Goal: Task Accomplishment & Management: Manage account settings

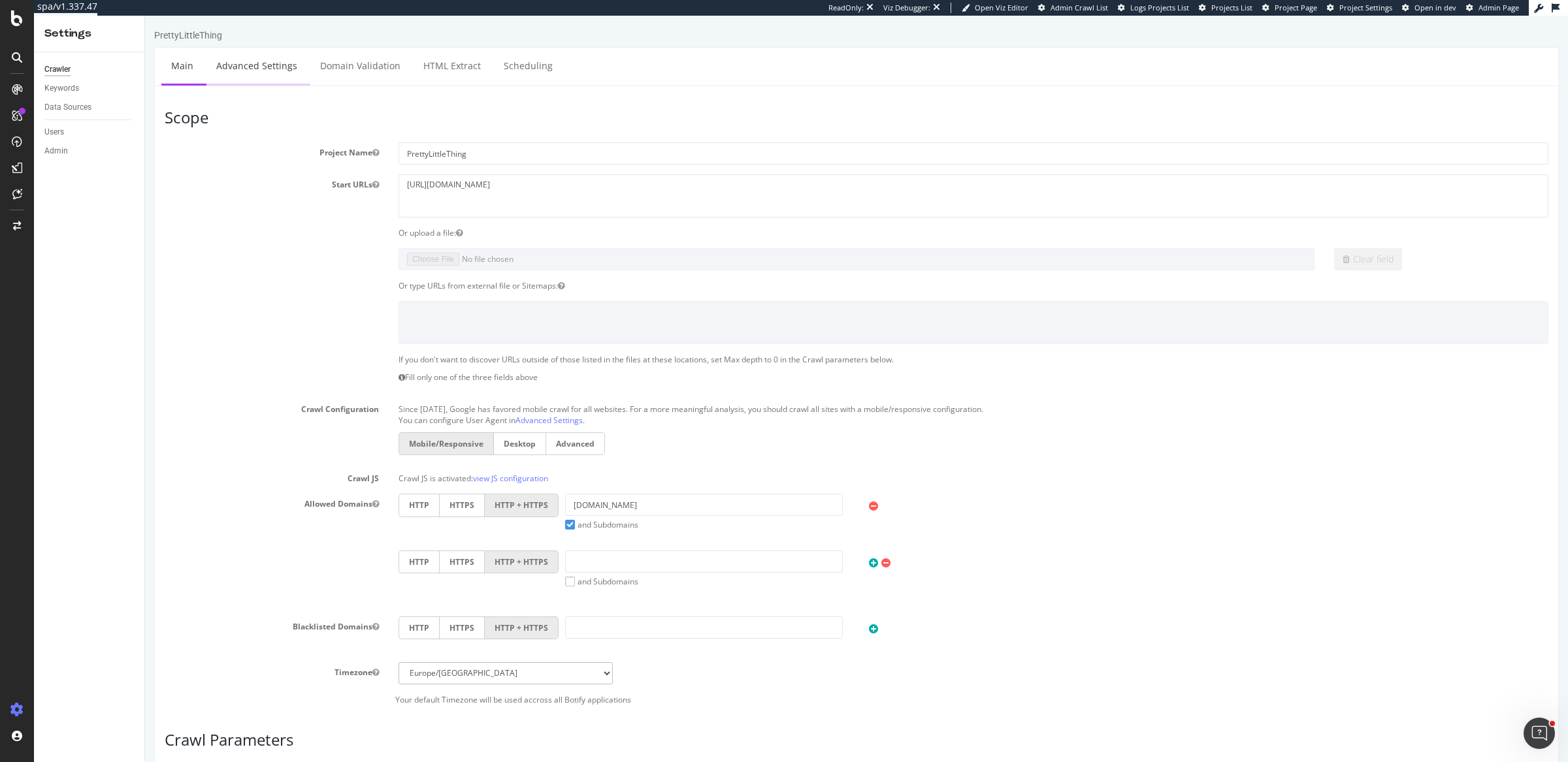
click at [245, 77] on link "Advanced Settings" at bounding box center [256, 66] width 100 height 36
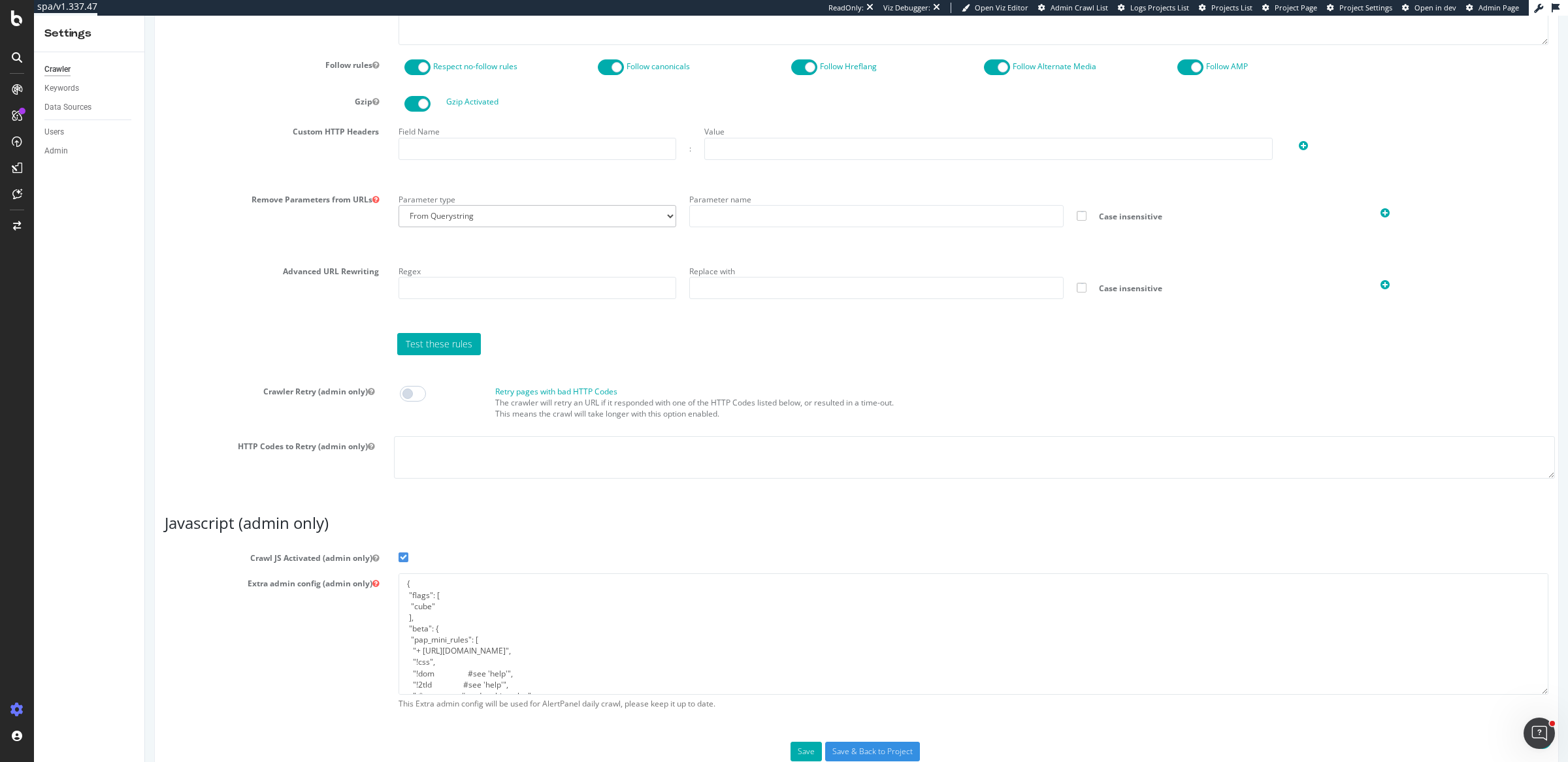
scroll to position [797, 0]
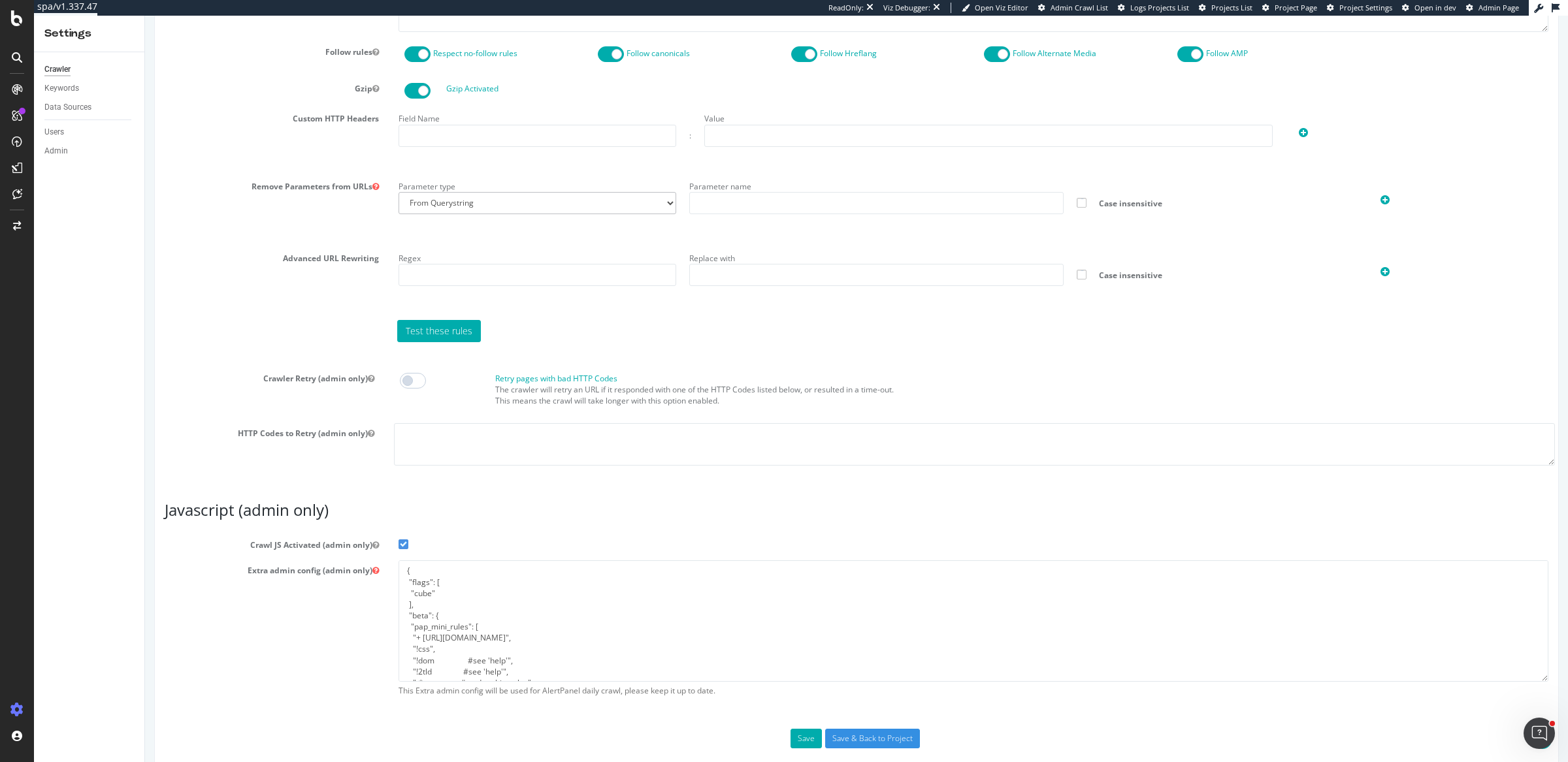
click at [715, 384] on p "The crawler will retry an URL if it responded with one of the HTTP Codes listed…" at bounding box center [1025, 394] width 1059 height 22
click at [405, 378] on span at bounding box center [412, 380] width 26 height 16
click at [419, 426] on textarea at bounding box center [974, 444] width 1161 height 42
type textarea "-104"
click at [762, 389] on p "The crawler will retry an URL if it responded with one of the HTTP Codes listed…" at bounding box center [1025, 394] width 1059 height 22
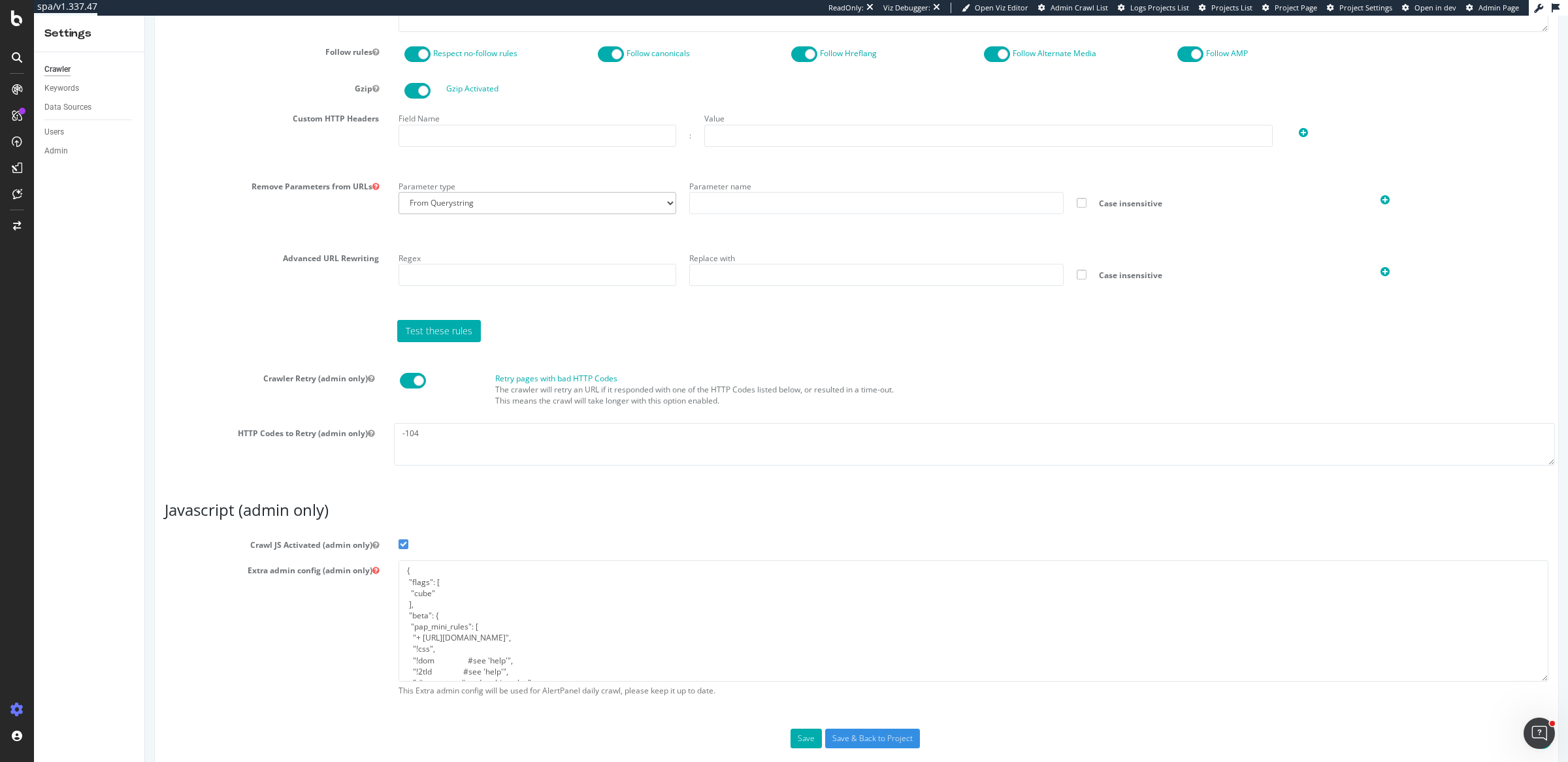
click at [419, 374] on span at bounding box center [412, 380] width 26 height 16
click at [860, 376] on div "Retry pages with bad HTTP Codes The crawler will retry an URL if it responded w…" at bounding box center [1025, 392] width 1073 height 40
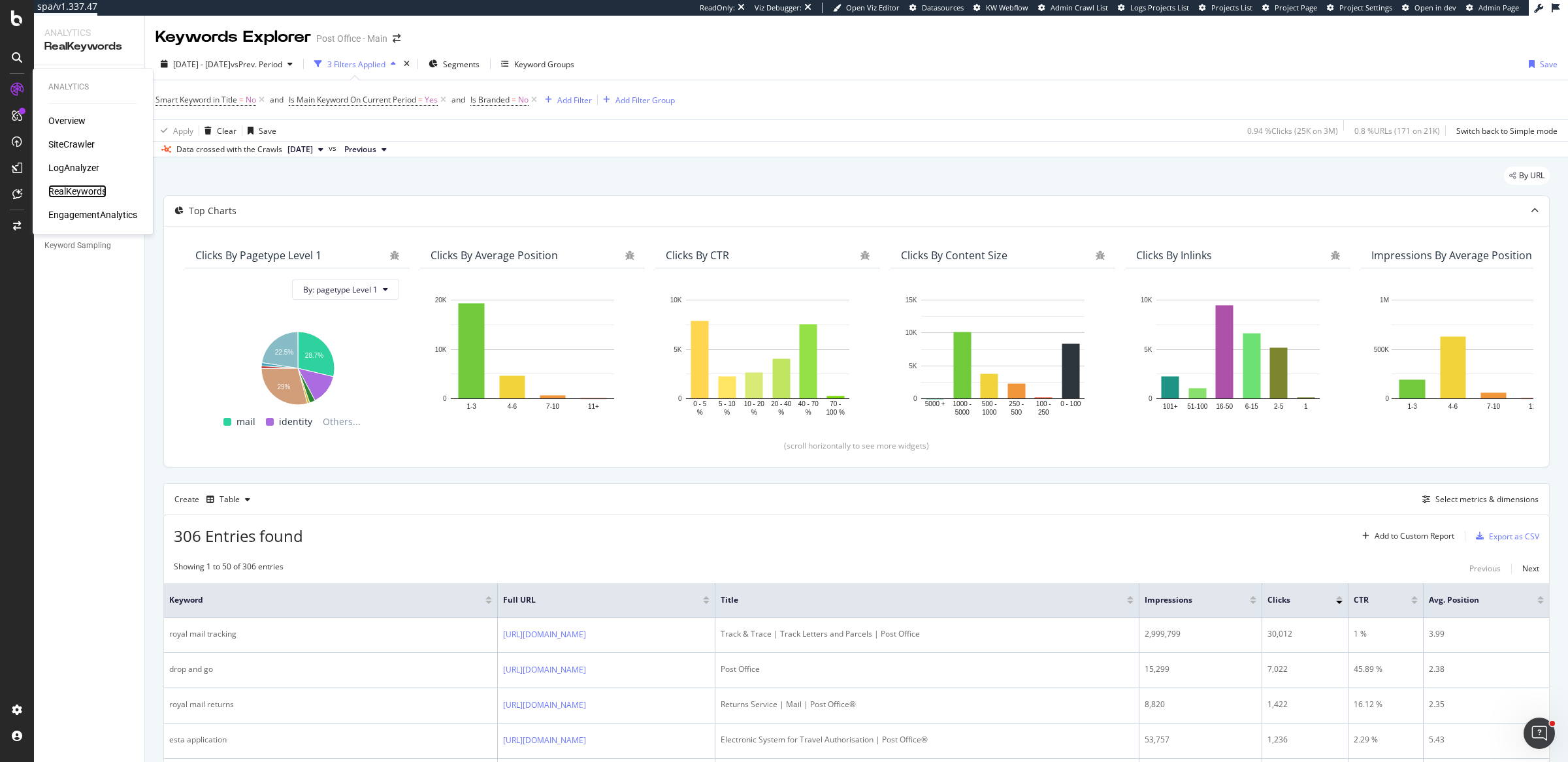
click at [68, 192] on div "RealKeywords" at bounding box center [77, 190] width 58 height 13
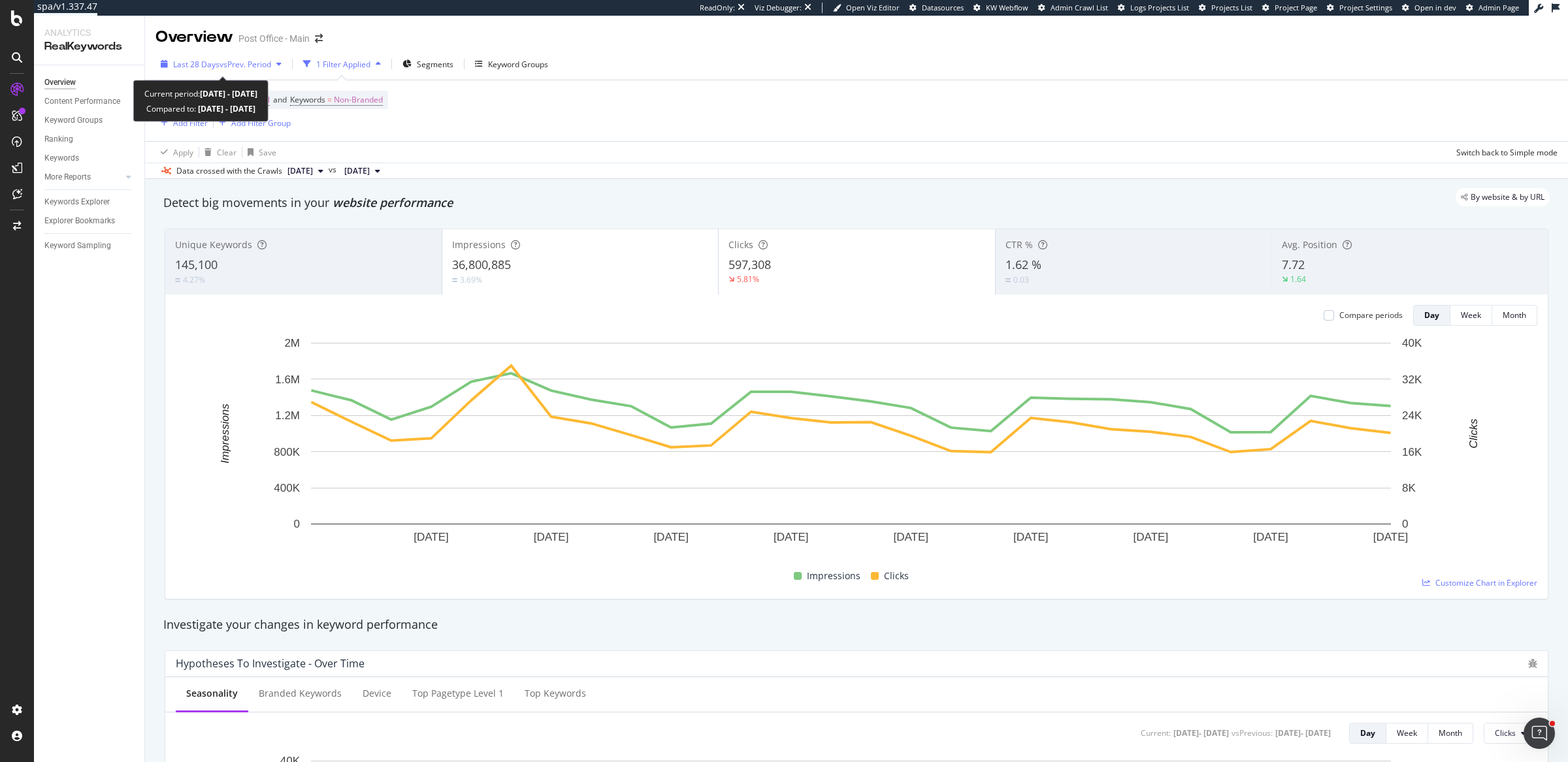
click at [246, 62] on span "vs Prev. Period" at bounding box center [245, 64] width 51 height 11
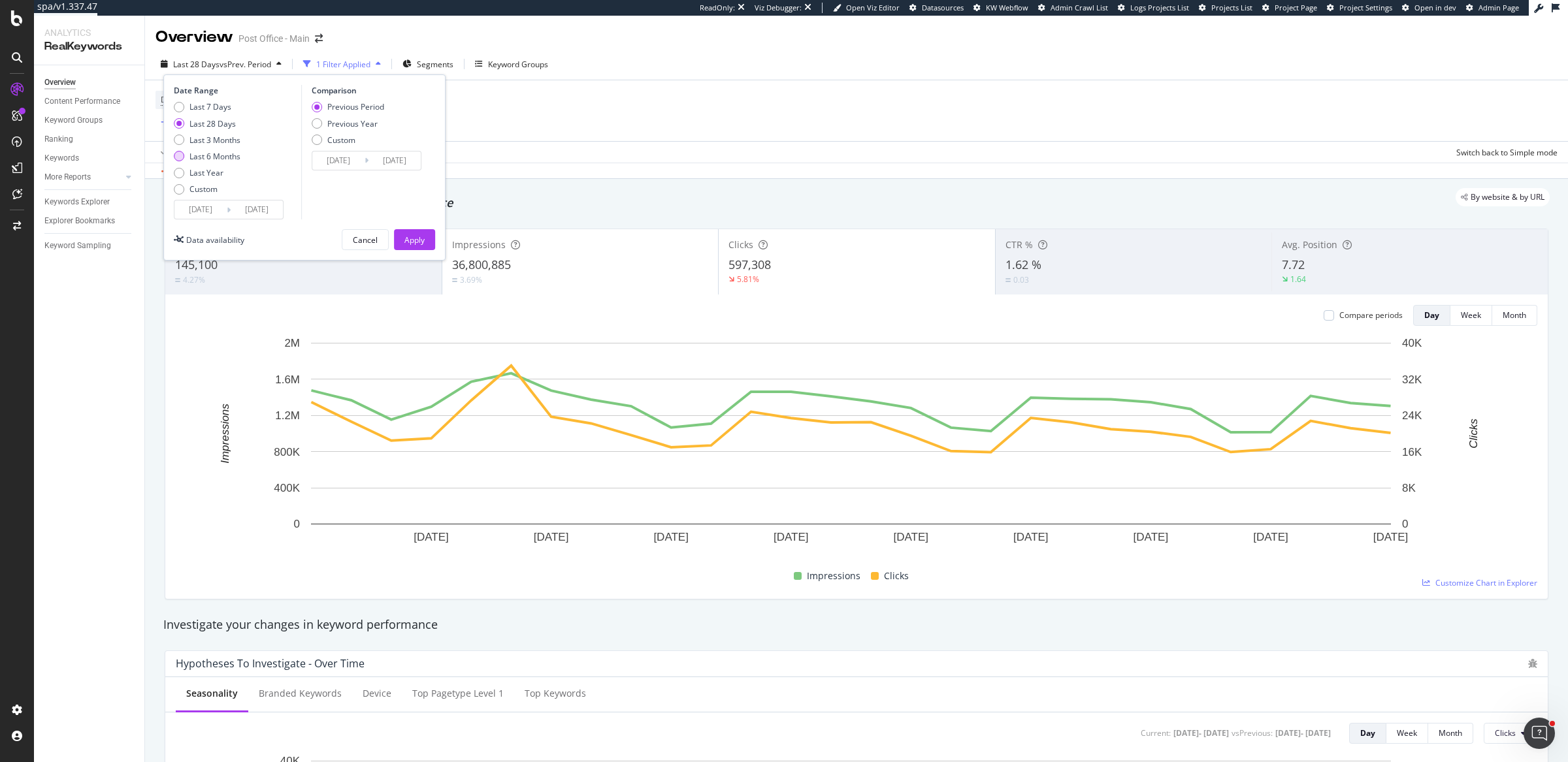
click at [227, 152] on div "Last 6 Months" at bounding box center [215, 156] width 51 height 11
type input "2025/03/25"
type input "2024/09/21"
type input "2025/03/24"
click at [411, 246] on div "Apply" at bounding box center [414, 239] width 20 height 19
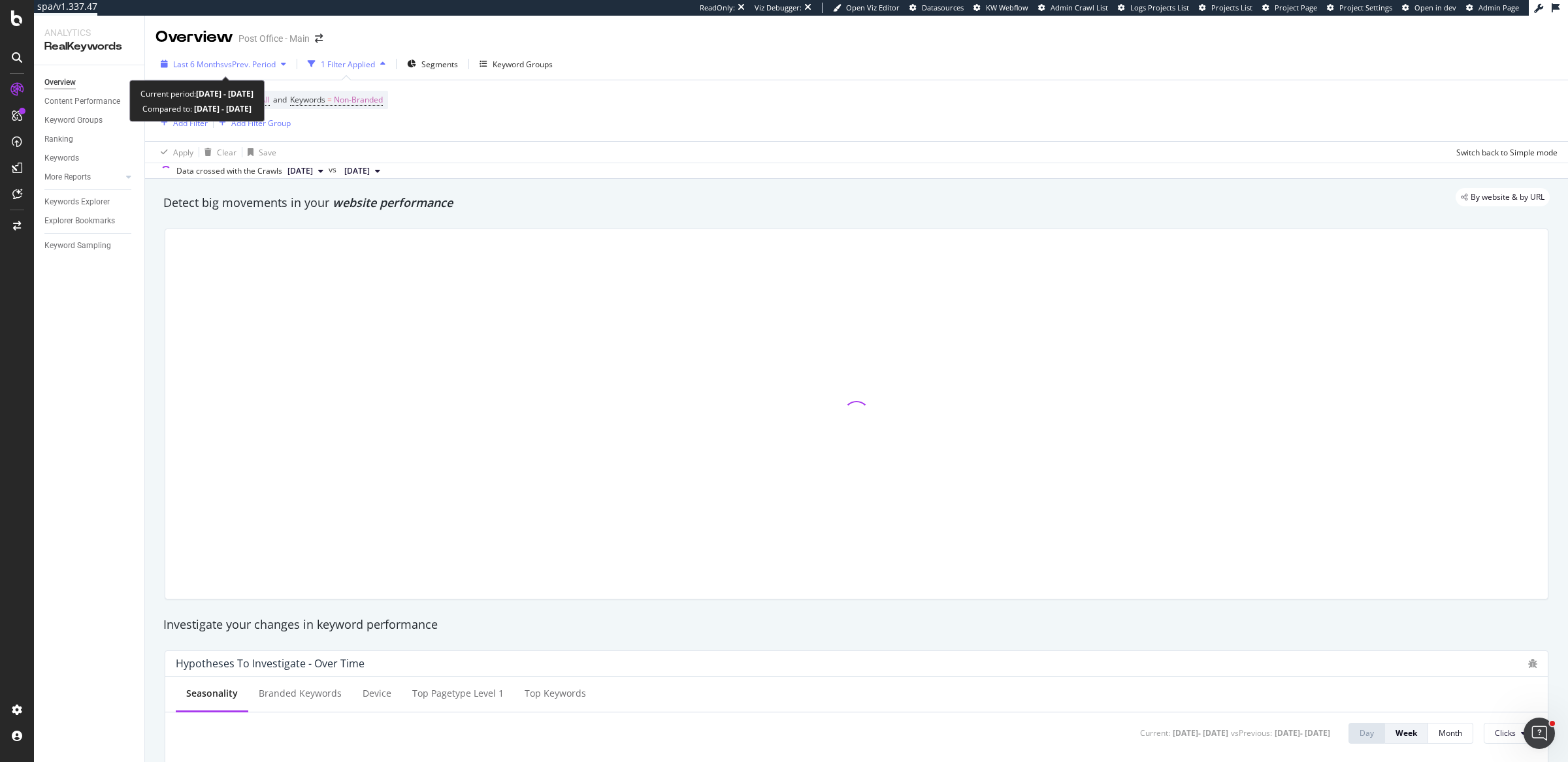
click at [203, 56] on div "Last 6 Months vs Prev. Period" at bounding box center [223, 63] width 136 height 19
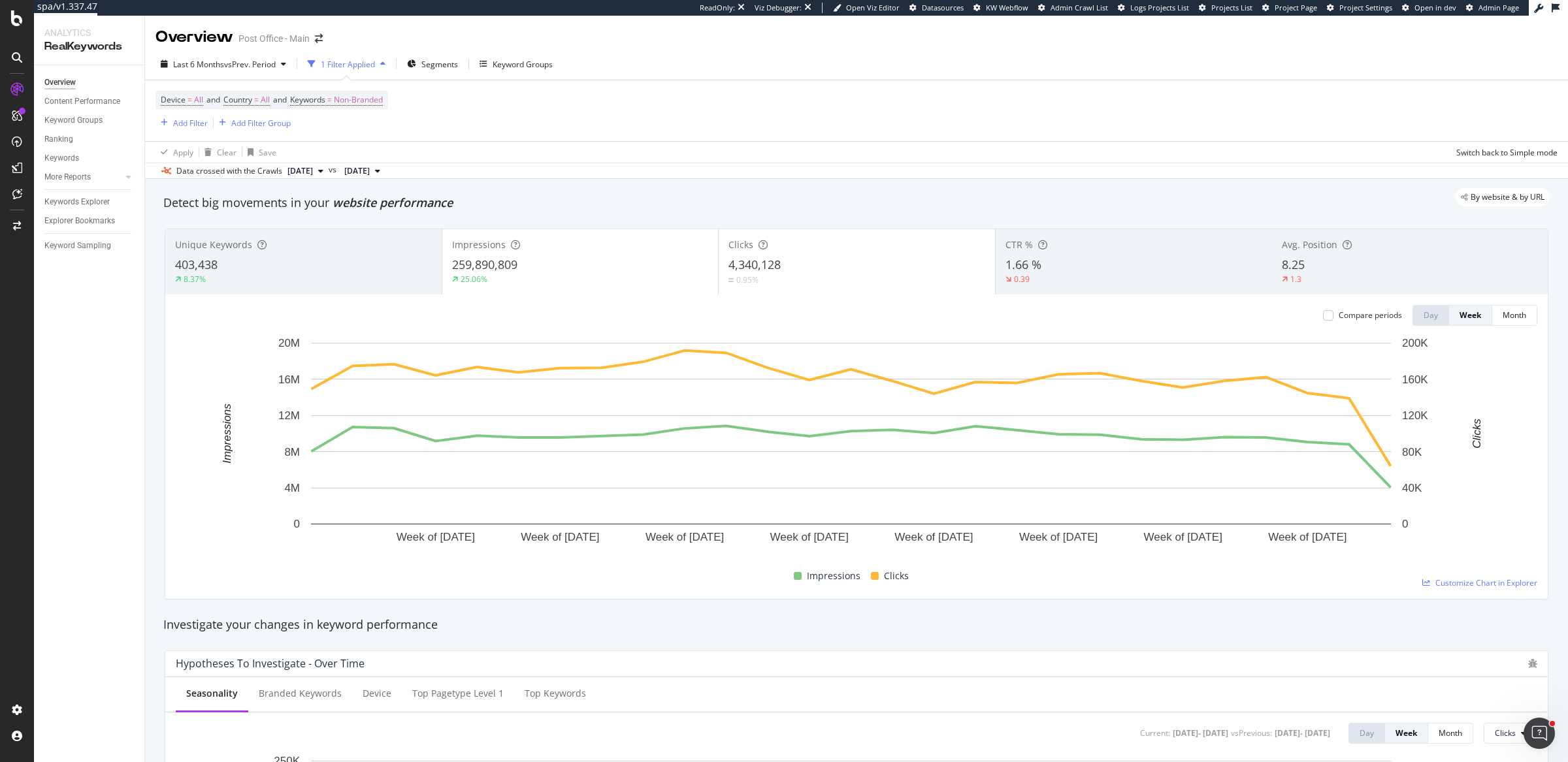
click at [874, 103] on div "Device = All and Country = All and Keywords = Non-Branded Add Filter Add Filter…" at bounding box center [856, 110] width 1402 height 61
click at [134, 642] on div "Settings Project settings" at bounding box center [121, 646] width 172 height 24
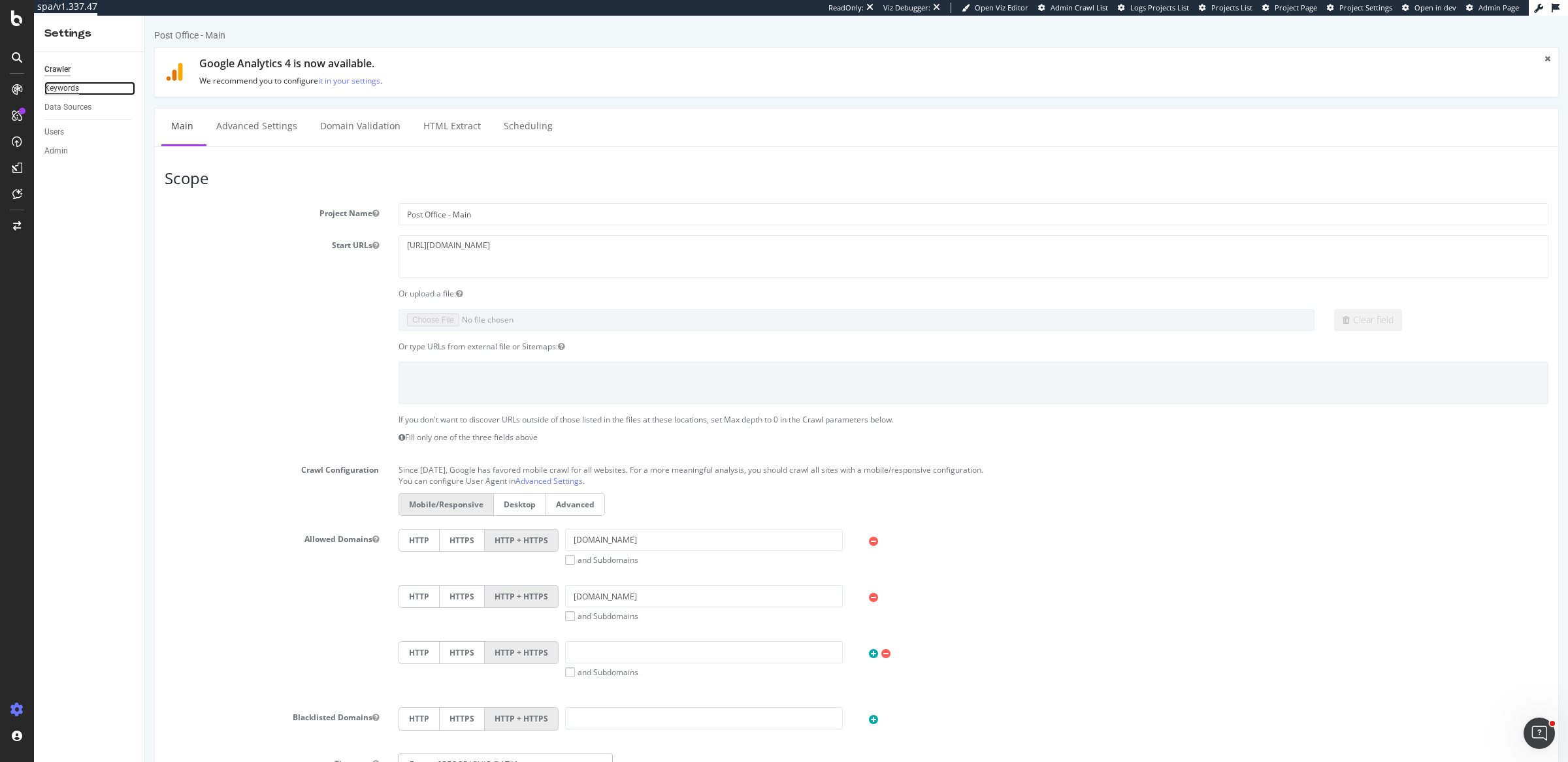
click at [59, 91] on div "Keywords" at bounding box center [62, 89] width 35 height 13
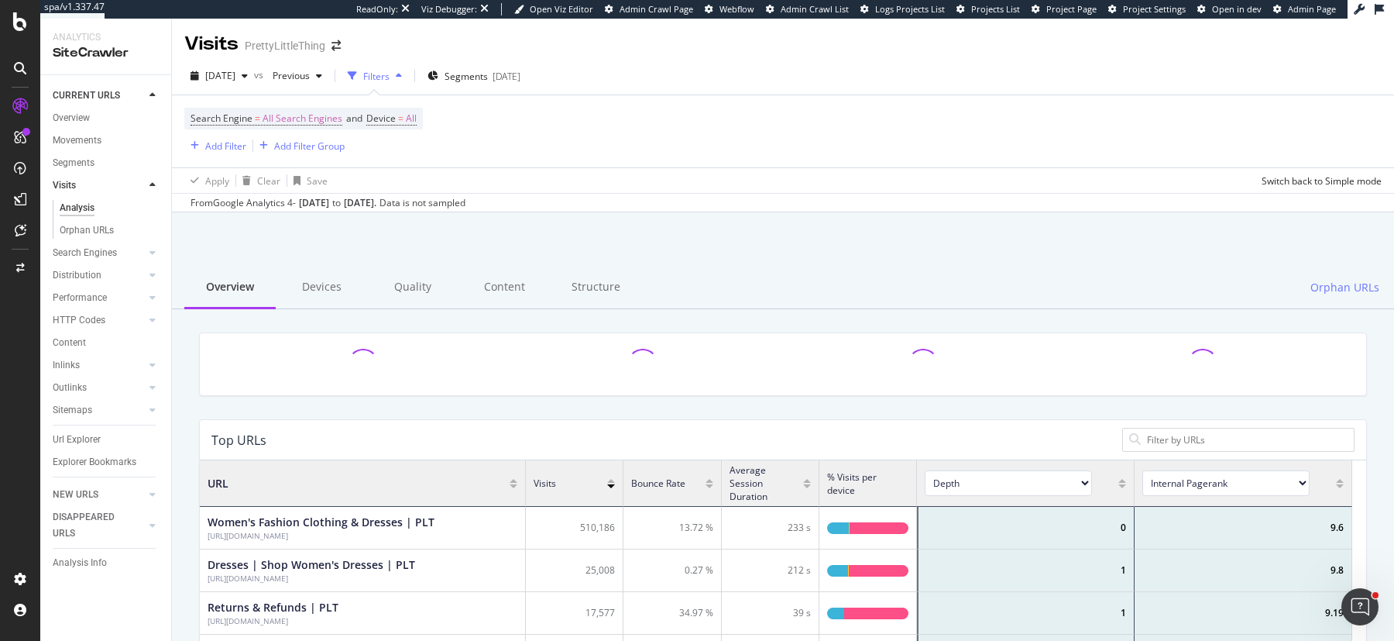
scroll to position [450, 1138]
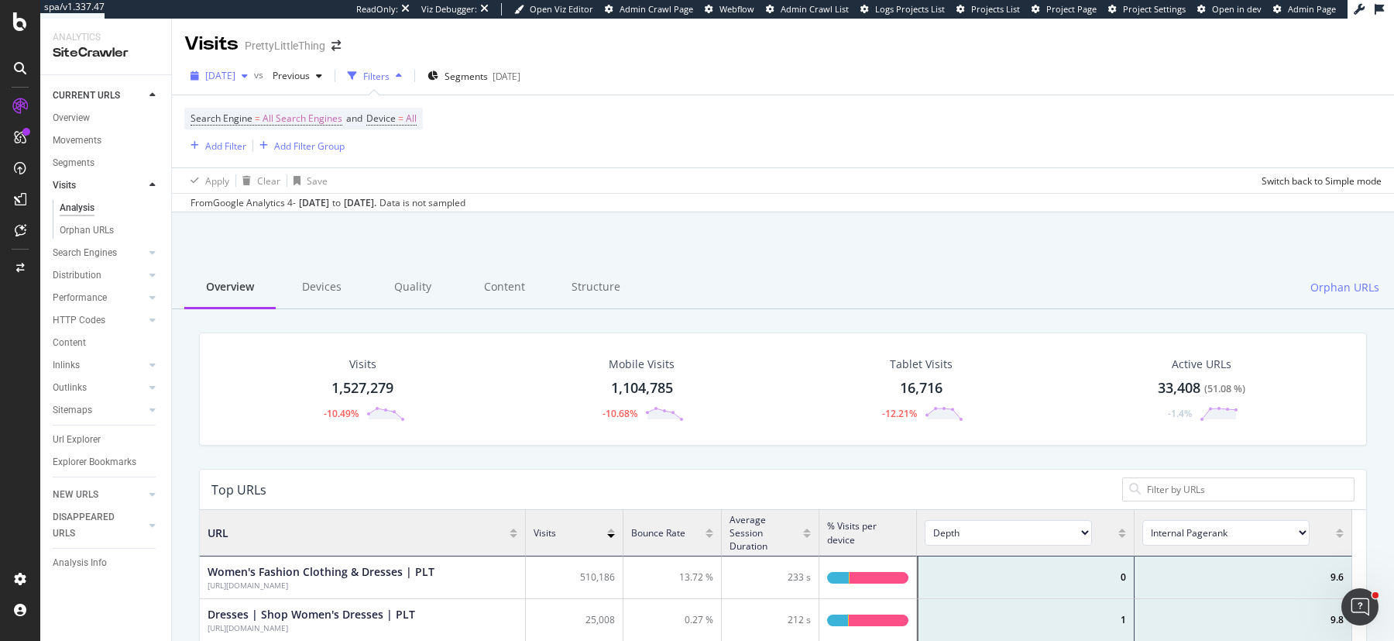
click at [235, 72] on span "[DATE]" at bounding box center [220, 75] width 30 height 13
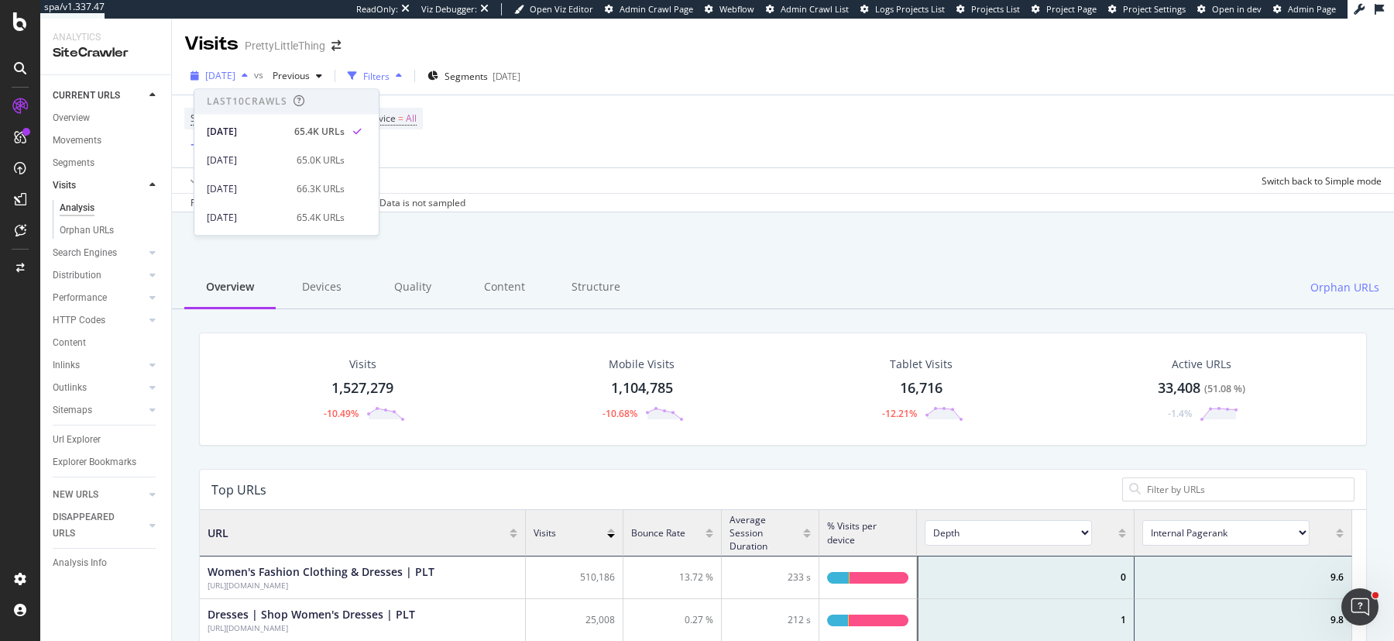
click at [235, 72] on span "[DATE]" at bounding box center [220, 75] width 30 height 13
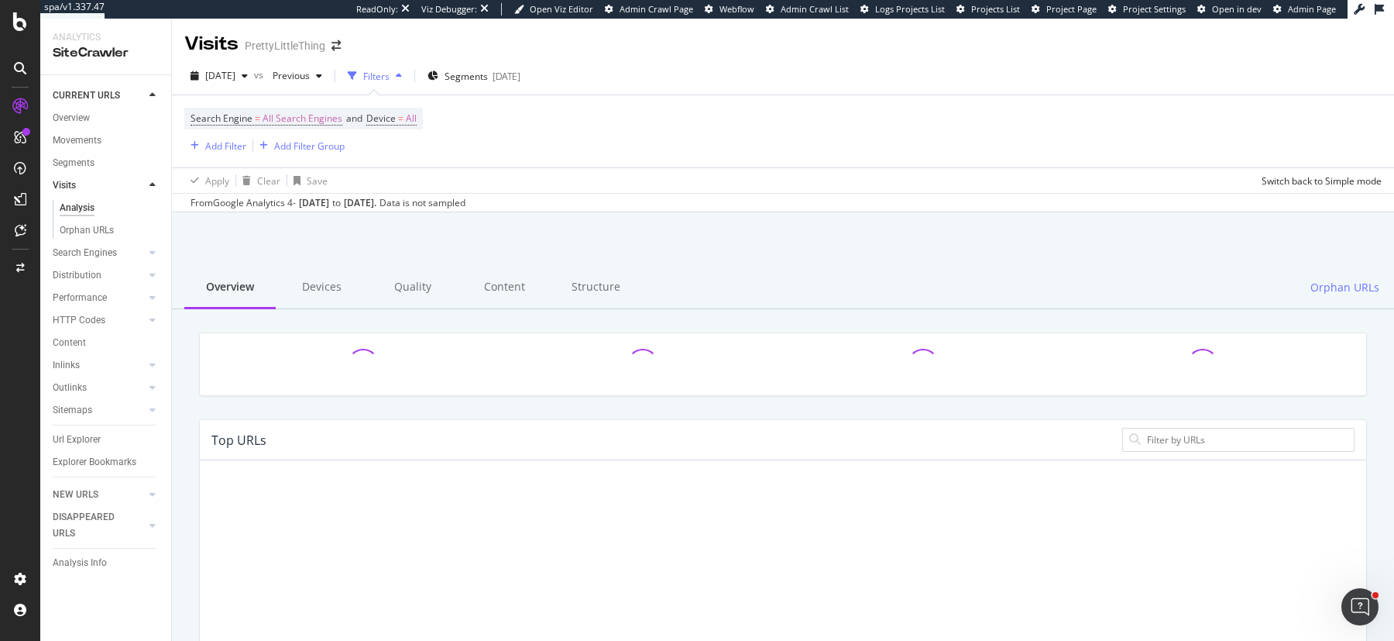
click at [235, 77] on span "[DATE]" at bounding box center [220, 75] width 30 height 13
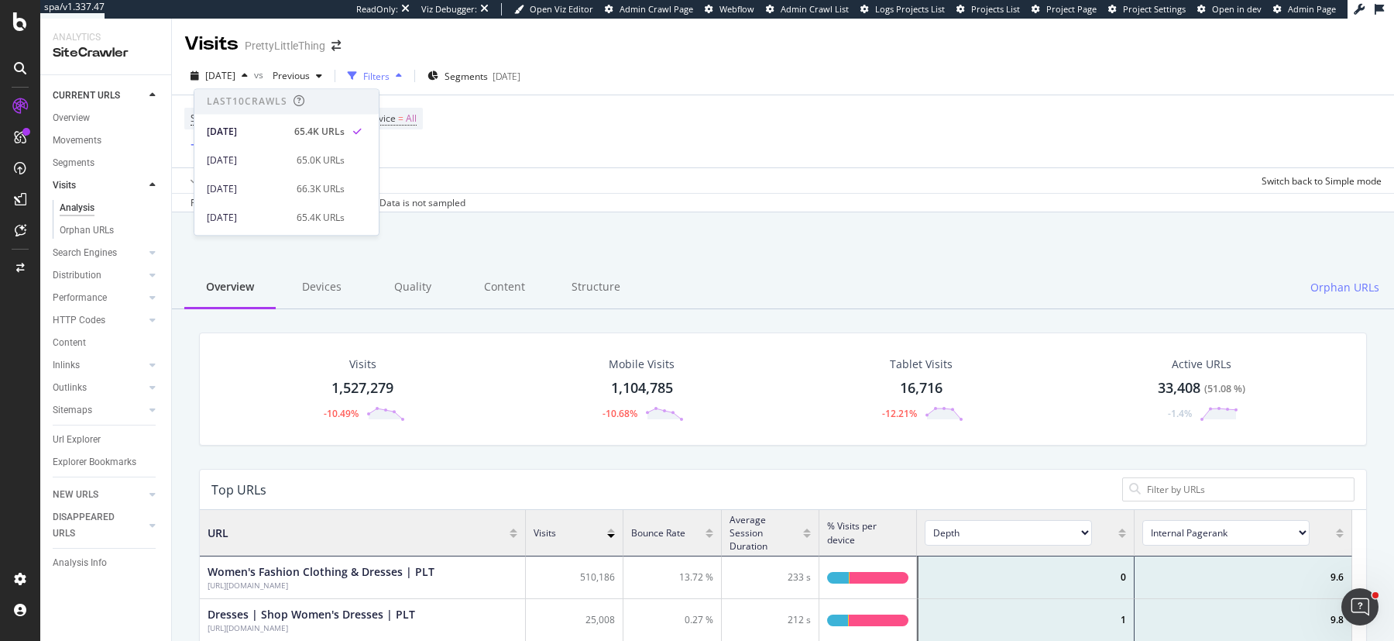
scroll to position [450, 1138]
